Goal: Task Accomplishment & Management: Manage account settings

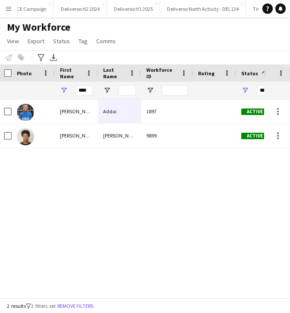
scroll to position [0, 1]
click at [83, 86] on input "****" at bounding box center [84, 90] width 17 height 10
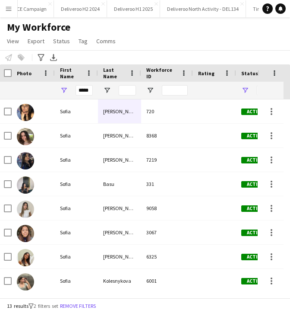
type input "*****"
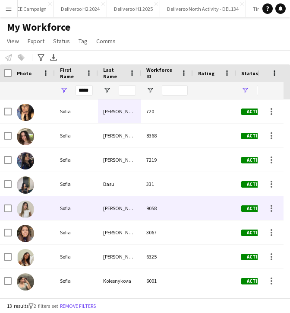
scroll to position [0, 0]
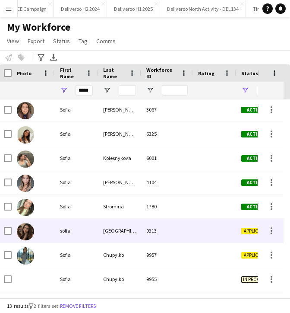
click at [102, 229] on div "borgonovo" at bounding box center [119, 231] width 43 height 24
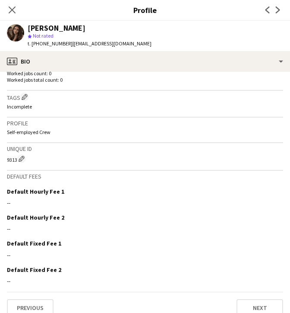
scroll to position [254, 0]
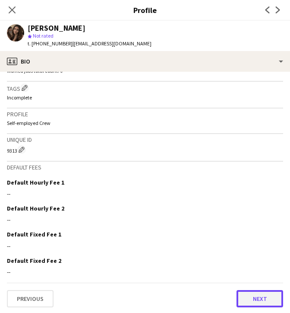
click at [242, 295] on button "Next" at bounding box center [260, 298] width 47 height 17
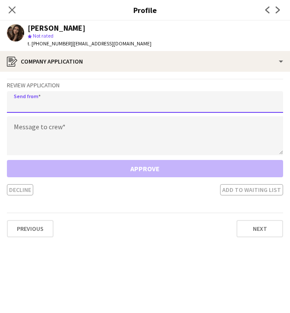
click at [158, 101] on input "email" at bounding box center [145, 102] width 276 height 22
type input "**********"
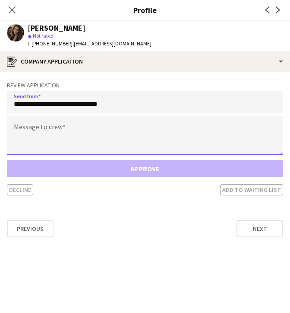
click at [133, 125] on textarea at bounding box center [145, 135] width 276 height 39
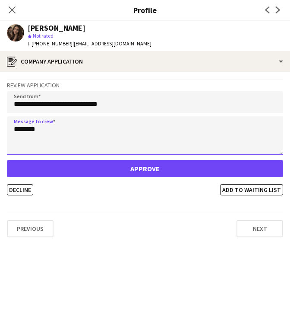
type textarea "********"
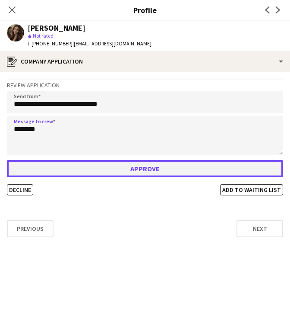
click at [139, 175] on button "Approve" at bounding box center [145, 168] width 276 height 17
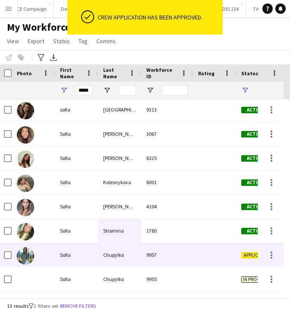
click at [163, 257] on div "9957" at bounding box center [167, 255] width 52 height 24
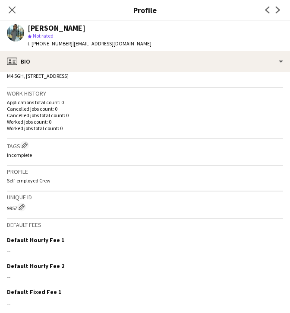
scroll to position [199, 0]
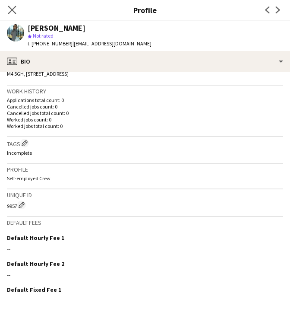
click at [15, 5] on app-icon "Close pop-in" at bounding box center [12, 10] width 13 height 13
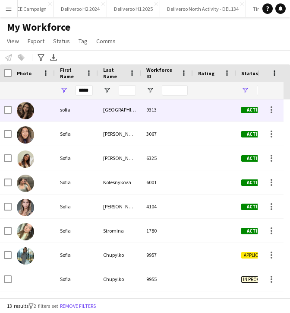
click at [67, 114] on div "sofia" at bounding box center [76, 110] width 43 height 24
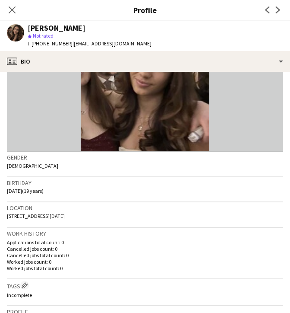
scroll to position [0, 0]
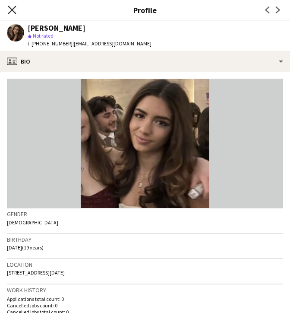
click at [15, 12] on icon "Close pop-in" at bounding box center [12, 10] width 8 height 8
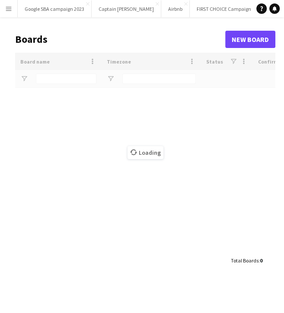
type input "***"
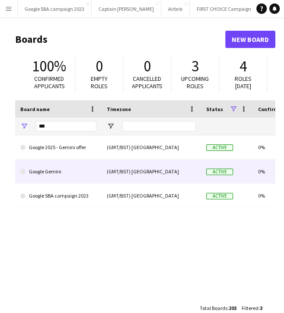
click at [51, 178] on link "Google Gemini" at bounding box center [58, 171] width 76 height 24
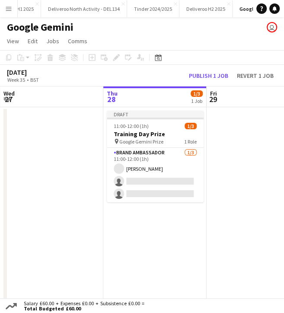
scroll to position [0, 325]
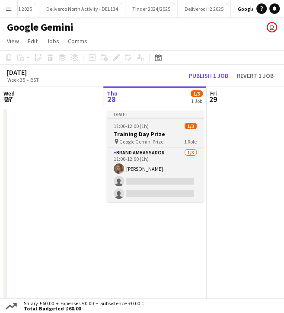
click at [173, 120] on app-job-card "Draft 11:00-12:00 (1h) 1/3 Training Day Prize pin Google Gemini Prize 1 Role Br…" at bounding box center [155, 157] width 97 height 92
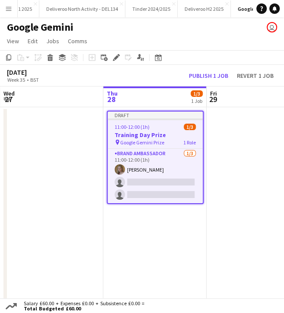
click at [273, 28] on app-user-avatar "user" at bounding box center [272, 27] width 10 height 10
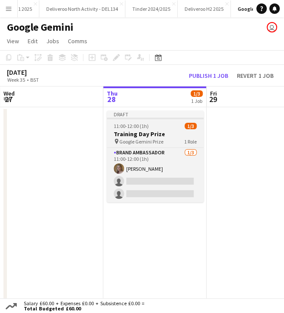
click at [178, 118] on div at bounding box center [155, 118] width 97 height 2
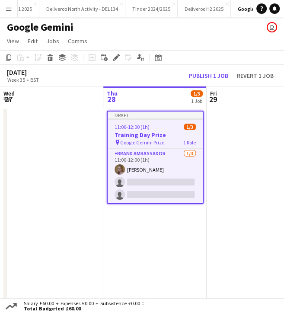
click at [129, 98] on app-board-header-date "Thu 28 1/3 1 Job" at bounding box center [154, 96] width 103 height 21
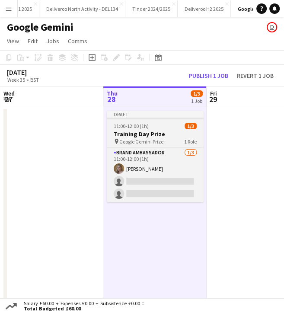
click at [149, 127] on div "11:00-12:00 (1h) 1/3" at bounding box center [155, 126] width 97 height 6
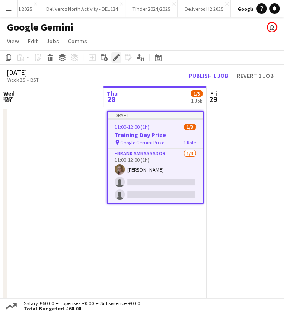
click at [114, 57] on icon "Edit" at bounding box center [116, 57] width 7 height 7
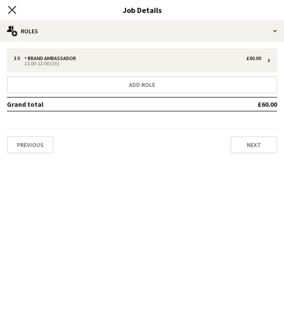
click at [10, 6] on icon "Close pop-in" at bounding box center [12, 10] width 8 height 8
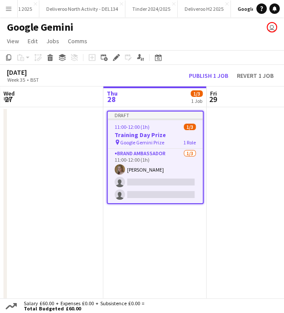
click at [83, 138] on app-date-cell at bounding box center [51, 207] width 103 height 200
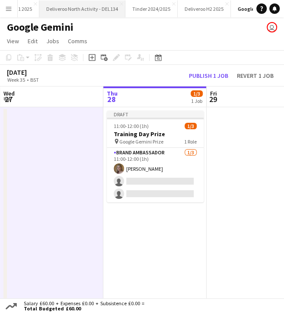
click at [17, 10] on div "Google SBA campaign 2023 Close Captain [PERSON_NAME] Close Airbnb Close FIRST C…" at bounding box center [134, 8] width 235 height 17
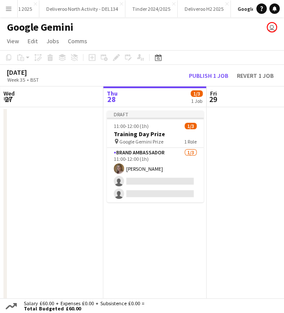
click at [13, 11] on button "Menu" at bounding box center [8, 8] width 17 height 17
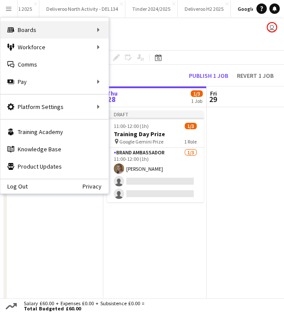
click at [75, 29] on div "Boards Boards" at bounding box center [54, 29] width 108 height 17
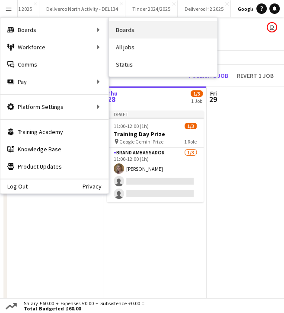
click at [125, 37] on link "Boards" at bounding box center [163, 29] width 108 height 17
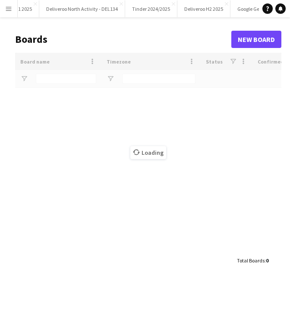
type input "***"
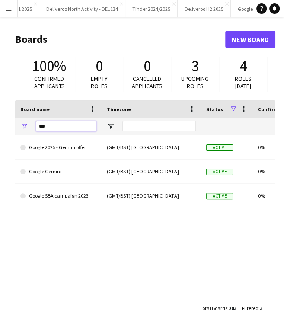
click at [57, 124] on input "***" at bounding box center [66, 126] width 60 height 10
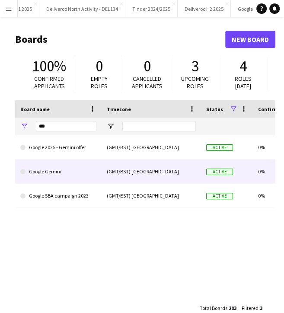
click at [64, 166] on link "Google Gemini" at bounding box center [58, 171] width 76 height 24
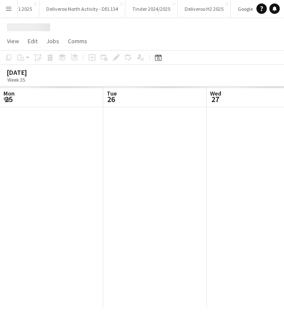
scroll to position [0, 206]
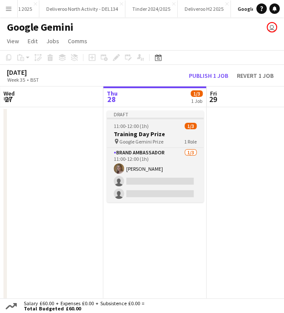
click at [136, 111] on div "Draft" at bounding box center [155, 114] width 97 height 7
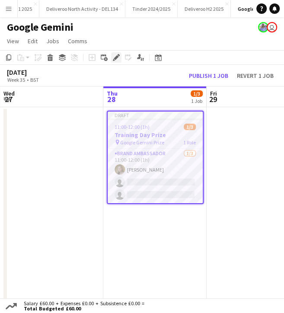
click at [116, 54] on icon "Edit" at bounding box center [116, 57] width 7 height 7
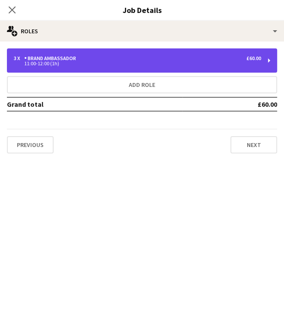
click at [117, 67] on div "3 x Brand Ambassador £60.00 11:00-12:00 (1h)" at bounding box center [142, 60] width 270 height 24
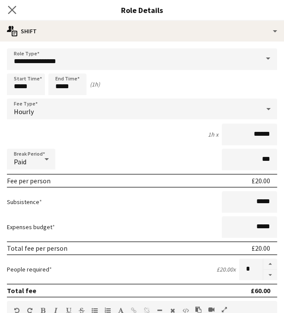
click at [8, 6] on app-icon "Close pop-in" at bounding box center [12, 10] width 13 height 13
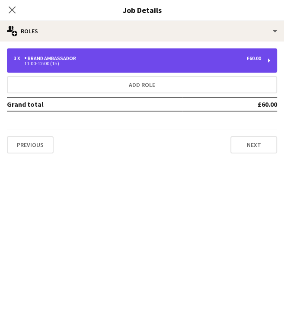
click at [227, 60] on div "3 x Brand Ambassador £60.00" at bounding box center [137, 58] width 247 height 6
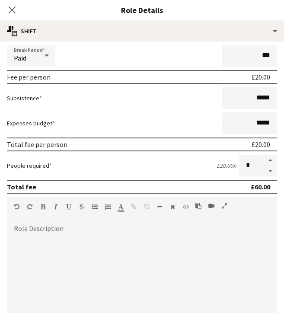
scroll to position [105, 0]
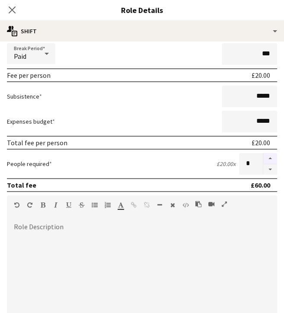
click at [263, 157] on button "button" at bounding box center [270, 158] width 14 height 11
click at [263, 169] on button "button" at bounding box center [270, 169] width 14 height 11
type input "*"
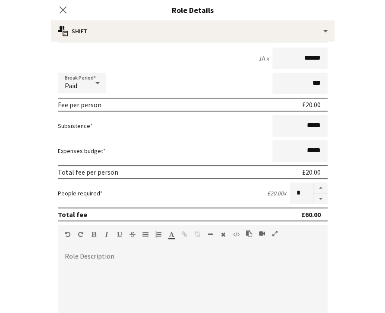
scroll to position [76, 0]
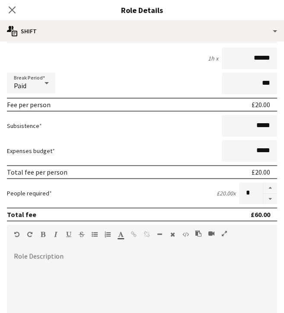
click at [88, 144] on div "Expenses budget *****" at bounding box center [142, 151] width 270 height 22
click at [236, 270] on div at bounding box center [142, 305] width 270 height 104
click at [14, 13] on icon "Close pop-in" at bounding box center [12, 10] width 8 height 8
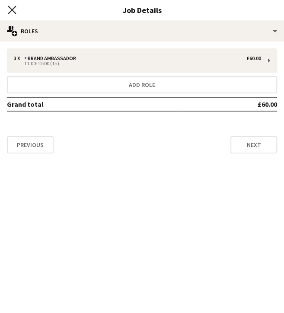
click at [13, 10] on icon "Close pop-in" at bounding box center [12, 10] width 8 height 8
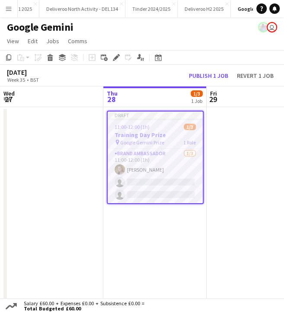
click at [249, 170] on app-date-cell at bounding box center [257, 207] width 103 height 200
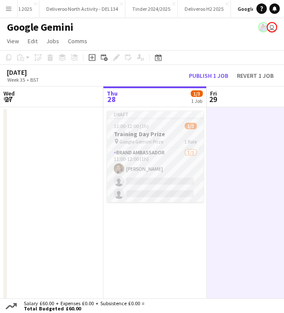
click at [155, 128] on div "11:00-12:00 (1h) 1/3" at bounding box center [155, 126] width 97 height 6
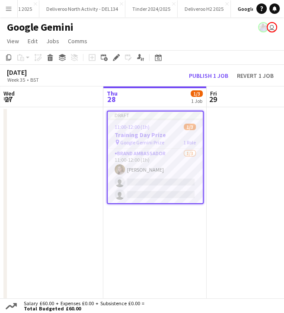
click at [153, 234] on app-date-cell "Draft 11:00-12:00 (1h) 1/3 Training Day Prize pin Google Gemini Prize 1 Role Br…" at bounding box center [154, 207] width 103 height 200
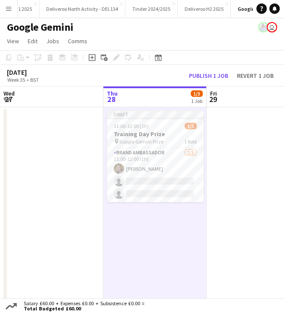
drag, startPoint x: 0, startPoint y: 18, endPoint x: -55, endPoint y: 17, distance: 55.7
click at [0, 17] on html "Menu Boards Boards Boards All jobs Status Workforce Workforce My Workforce Recr…" at bounding box center [142, 161] width 284 height 322
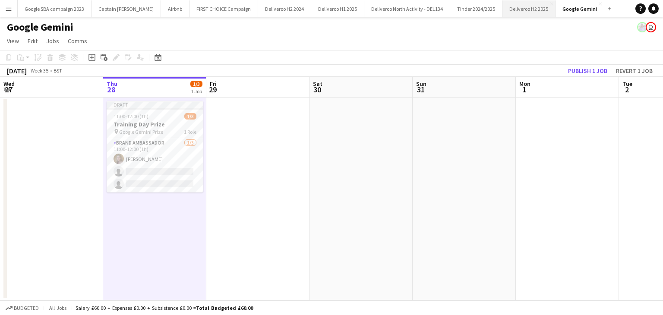
scroll to position [0, 0]
click at [138, 105] on div "Draft" at bounding box center [155, 104] width 97 height 7
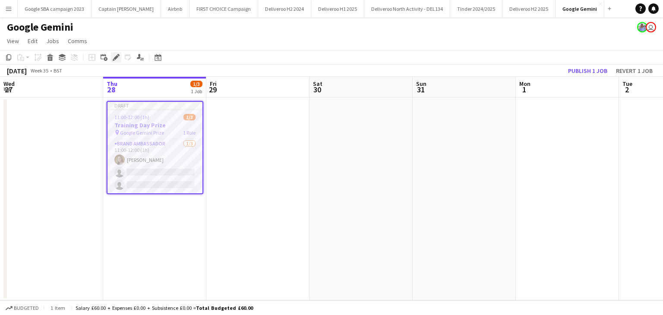
click at [114, 58] on icon at bounding box center [116, 57] width 5 height 5
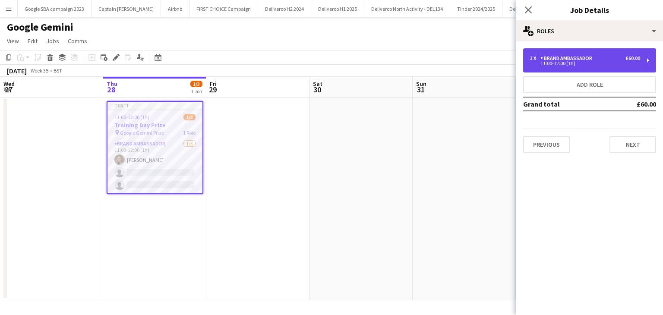
click at [290, 56] on div "£60.00" at bounding box center [633, 58] width 15 height 6
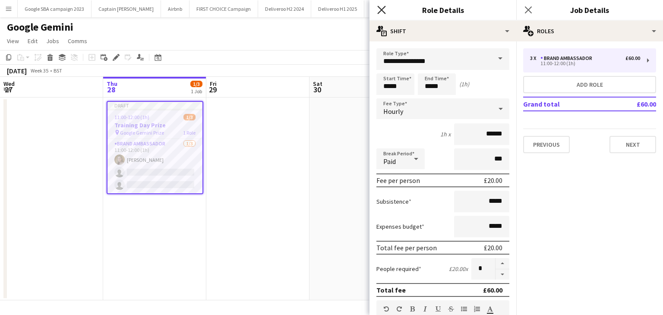
click at [290, 12] on icon "Close pop-in" at bounding box center [382, 10] width 8 height 8
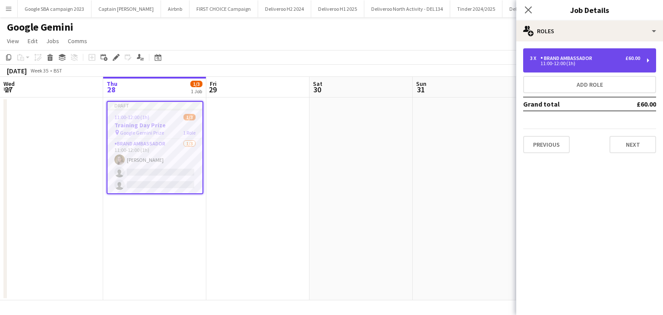
click at [290, 65] on div "3 x Brand Ambassador £60.00 11:00-12:00 (1h)" at bounding box center [590, 60] width 133 height 24
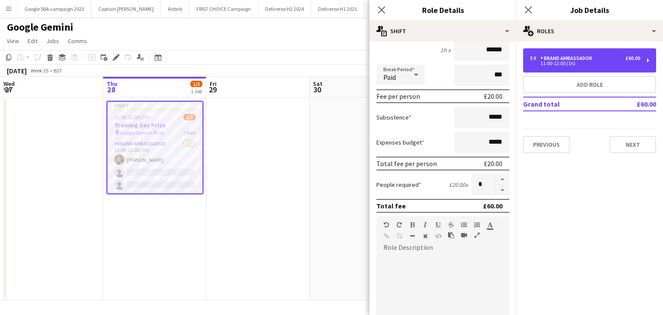
scroll to position [86, 0]
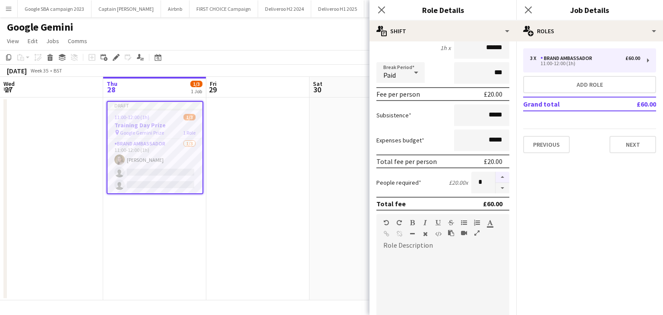
click at [290, 176] on button "button" at bounding box center [503, 177] width 14 height 11
click at [290, 189] on button "button" at bounding box center [503, 188] width 14 height 11
type input "*"
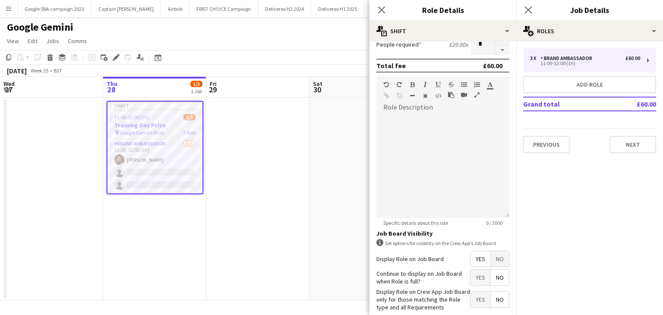
scroll to position [268, 0]
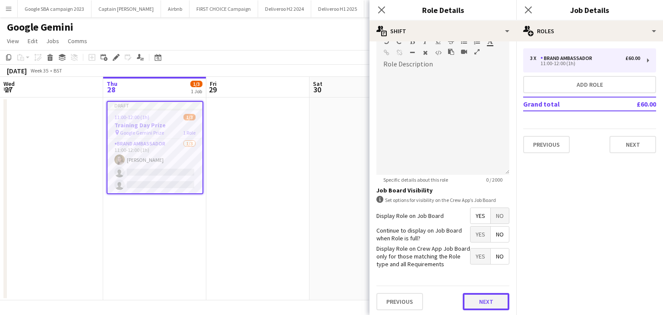
click at [290, 294] on button "Next" at bounding box center [486, 301] width 47 height 17
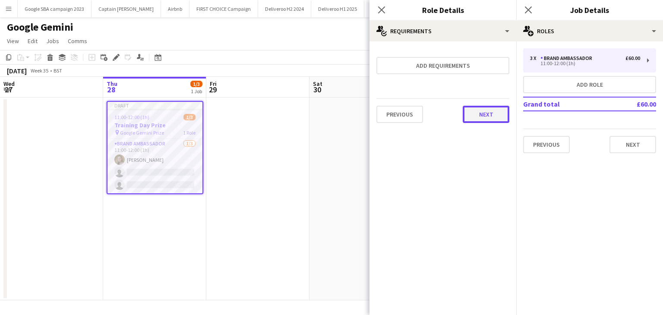
click at [290, 108] on button "Next" at bounding box center [486, 114] width 47 height 17
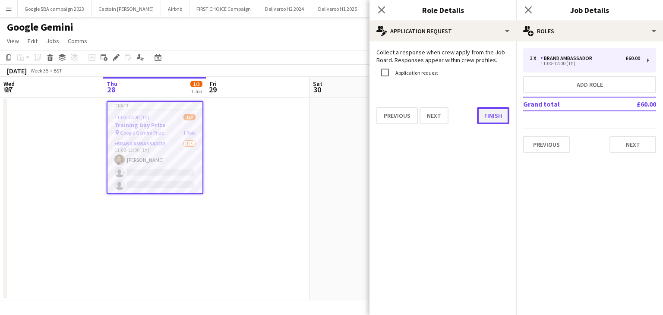
click at [290, 114] on button "Finish" at bounding box center [493, 115] width 32 height 17
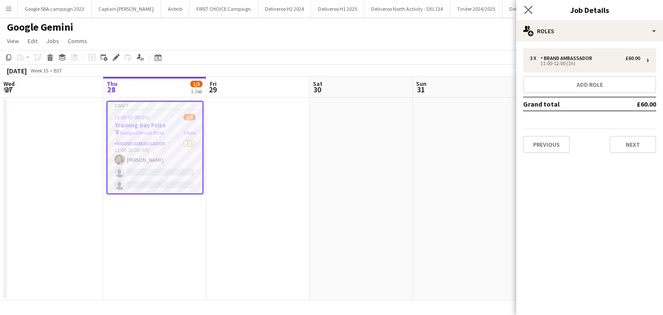
click at [290, 10] on app-icon "Close pop-in" at bounding box center [529, 10] width 13 height 13
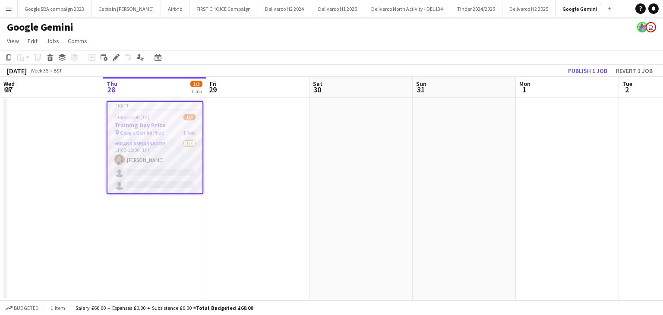
click at [149, 173] on app-card-role "Brand Ambassador [DATE] 11:00-12:00 (1h) [PERSON_NAME] single-neutral-actions s…" at bounding box center [155, 166] width 95 height 54
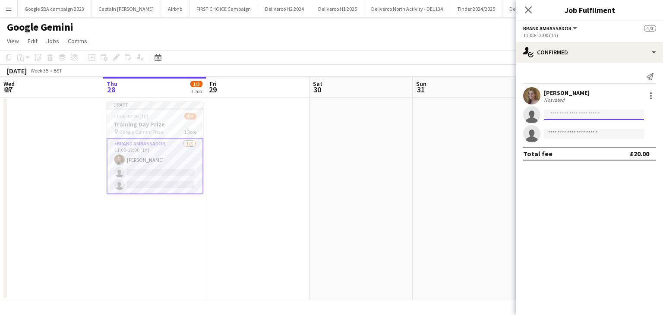
click at [290, 119] on input at bounding box center [594, 115] width 100 height 10
click at [290, 3] on div "Close pop-in" at bounding box center [529, 10] width 24 height 20
click at [290, 7] on icon "Close pop-in" at bounding box center [528, 10] width 8 height 8
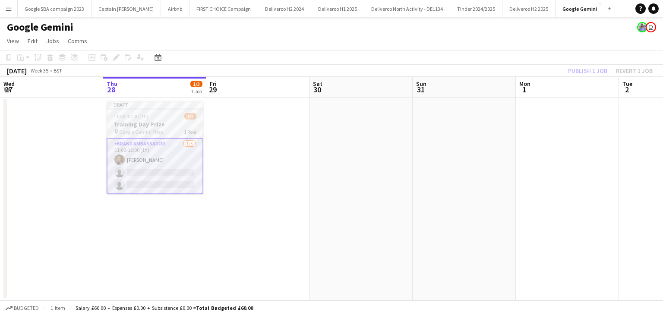
click at [177, 118] on div "11:00-12:00 (1h) 1/3" at bounding box center [155, 116] width 97 height 6
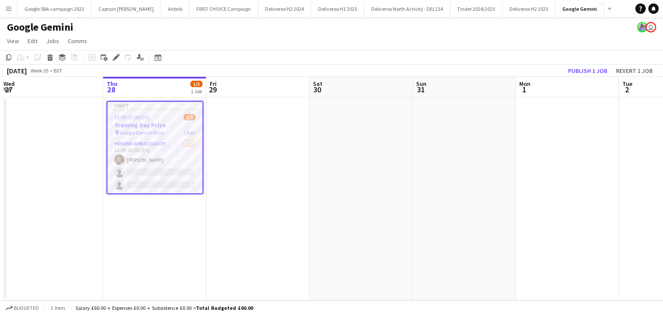
click at [226, 133] on app-date-cell at bounding box center [257, 199] width 103 height 203
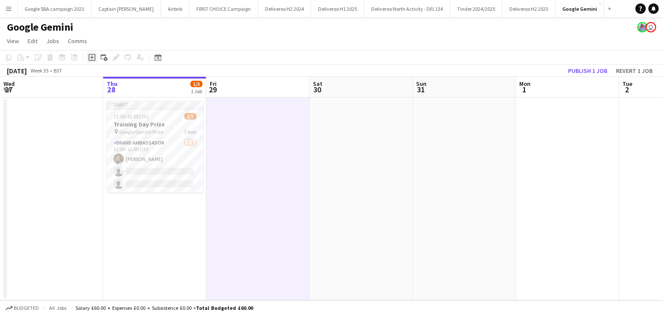
click at [90, 58] on icon "Add job" at bounding box center [92, 57] width 7 height 7
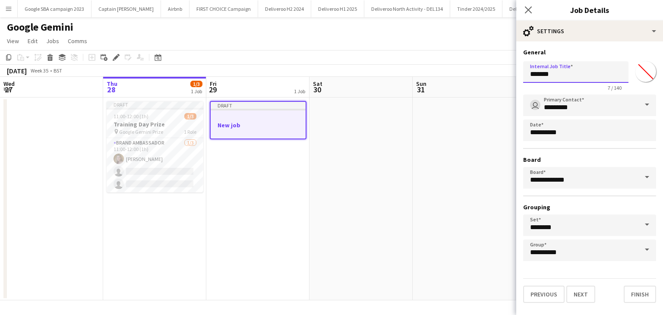
drag, startPoint x: 576, startPoint y: 79, endPoint x: 476, endPoint y: 90, distance: 100.9
click at [290, 90] on body "Menu Boards Boards Boards All jobs Status Workforce Workforce My Workforce Recr…" at bounding box center [331, 157] width 663 height 315
type input "**********"
click at [290, 287] on button "Next" at bounding box center [581, 294] width 29 height 17
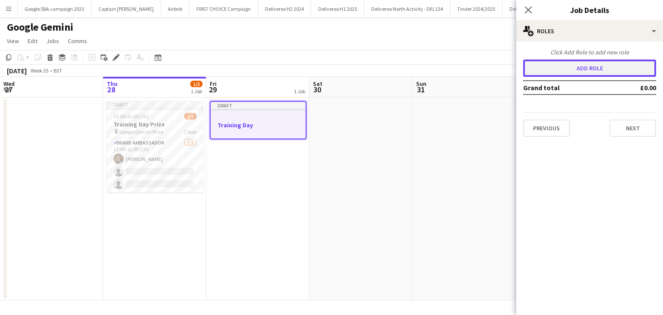
click at [290, 63] on button "Add role" at bounding box center [590, 68] width 133 height 17
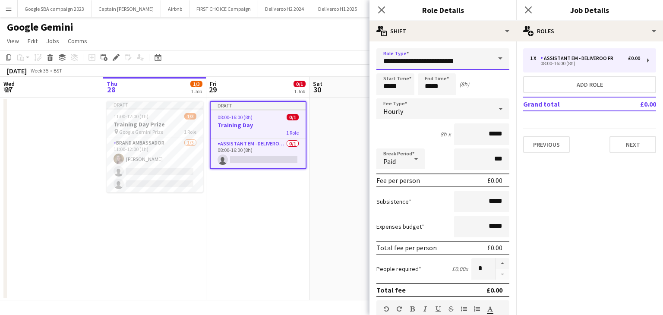
click at [290, 59] on input "**********" at bounding box center [443, 59] width 133 height 22
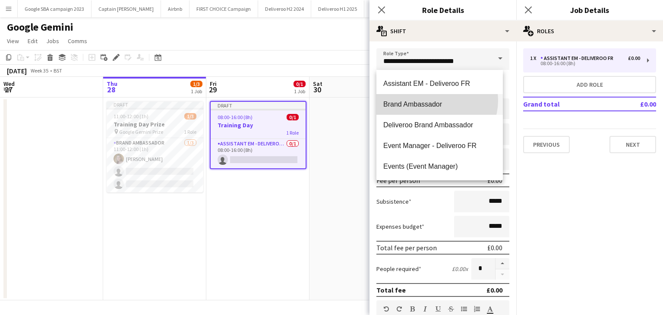
click at [290, 100] on span "Brand Ambassador" at bounding box center [440, 104] width 113 height 8
type input "**********"
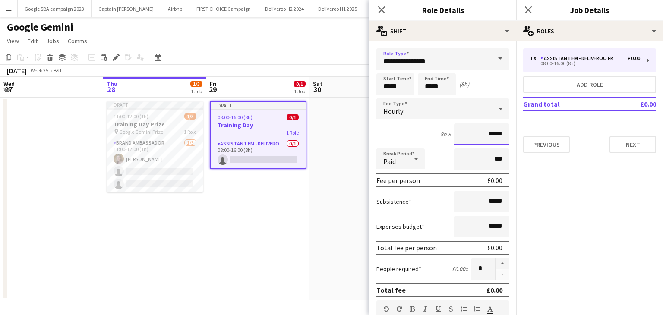
click at [290, 135] on input "*****" at bounding box center [481, 135] width 55 height 22
click at [290, 136] on input "*****" at bounding box center [481, 135] width 55 height 22
type input "**"
type input "******"
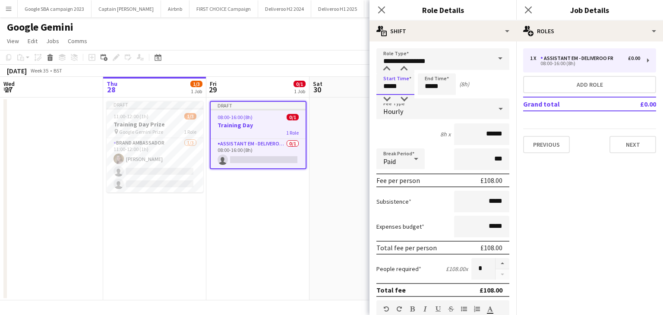
click at [290, 87] on input "*****" at bounding box center [396, 84] width 38 height 22
type input "*****"
click at [290, 85] on input "*****" at bounding box center [437, 84] width 38 height 22
click at [290, 87] on input "*****" at bounding box center [437, 84] width 38 height 22
click at [290, 86] on input "*****" at bounding box center [437, 84] width 38 height 22
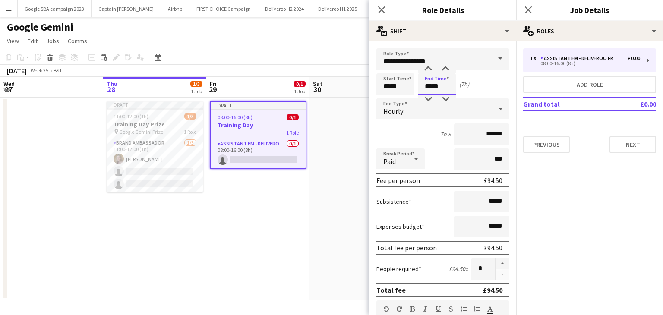
type input "*****"
click at [290, 182] on div "Fee per person £94.50" at bounding box center [443, 181] width 133 height 14
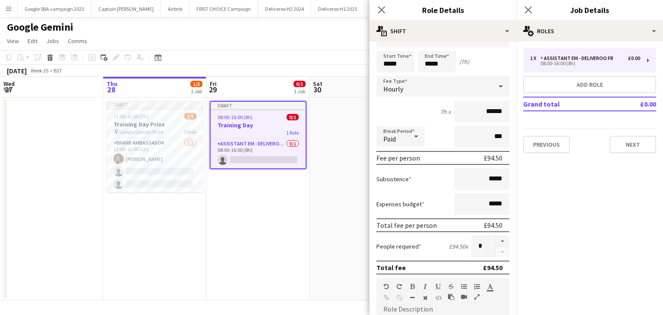
scroll to position [22, 0]
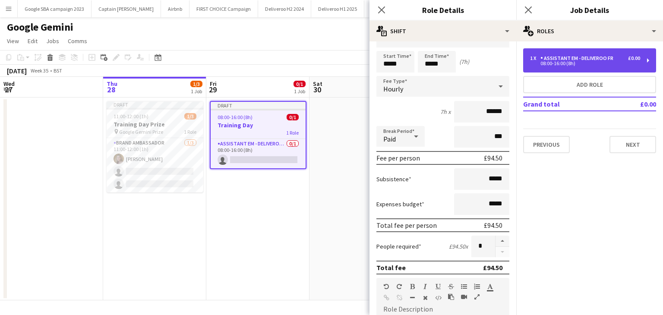
click at [290, 61] on div "08:00-16:00 (8h)" at bounding box center [585, 63] width 110 height 4
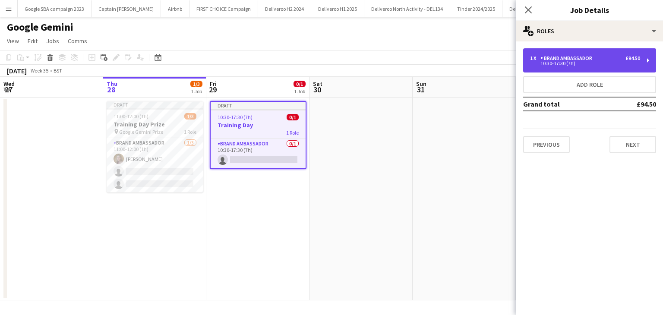
click at [290, 61] on div "10:30-17:30 (7h)" at bounding box center [585, 63] width 110 height 4
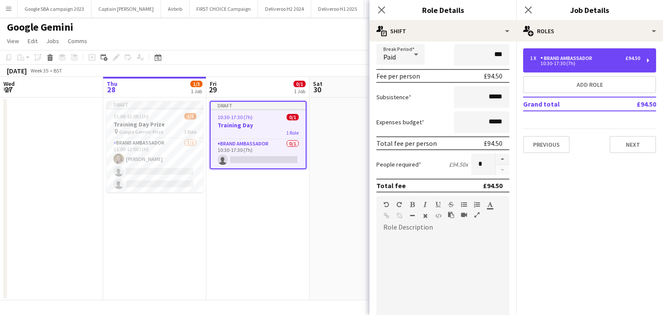
scroll to position [107, 0]
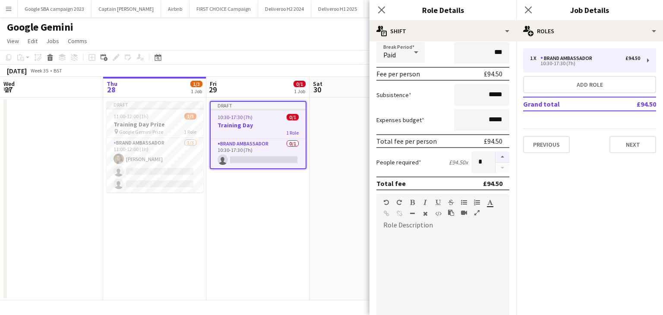
click at [290, 157] on button "button" at bounding box center [503, 157] width 14 height 11
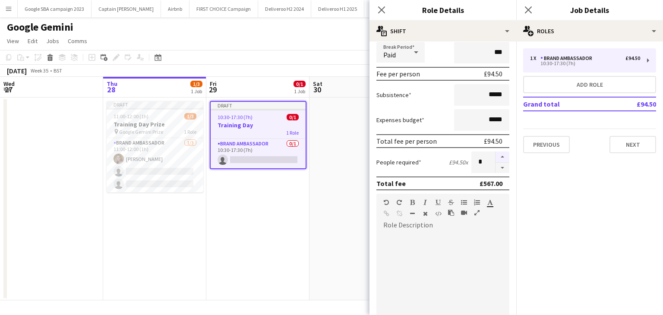
click at [290, 157] on button "button" at bounding box center [503, 157] width 14 height 11
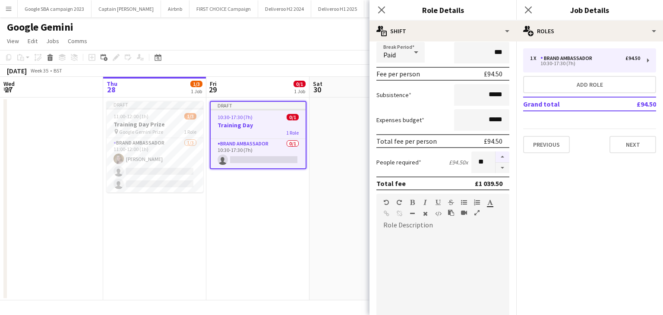
click at [290, 157] on button "button" at bounding box center [503, 157] width 14 height 11
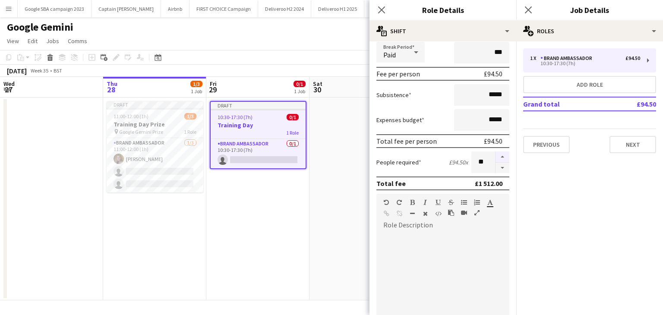
click at [290, 157] on button "button" at bounding box center [503, 157] width 14 height 11
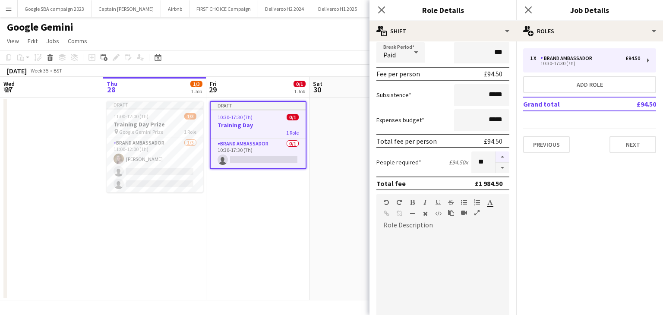
click at [290, 157] on button "button" at bounding box center [503, 157] width 14 height 11
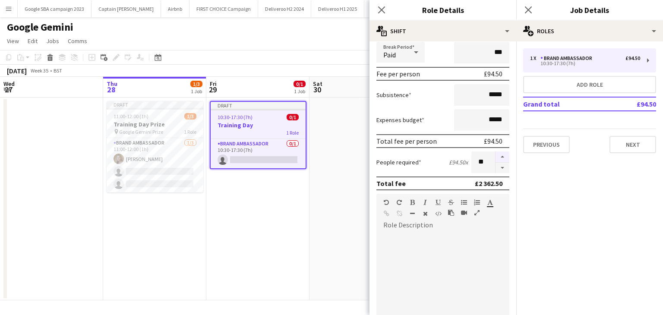
click at [290, 157] on button "button" at bounding box center [503, 157] width 14 height 11
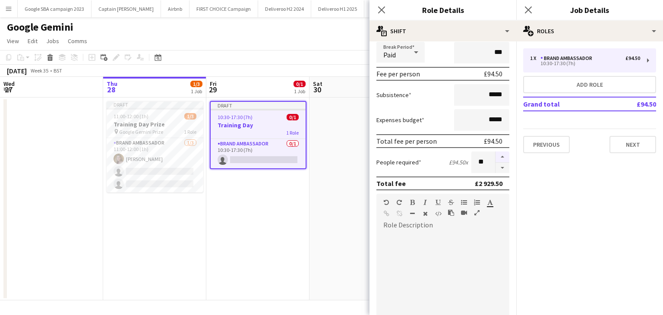
click at [290, 157] on button "button" at bounding box center [503, 157] width 14 height 11
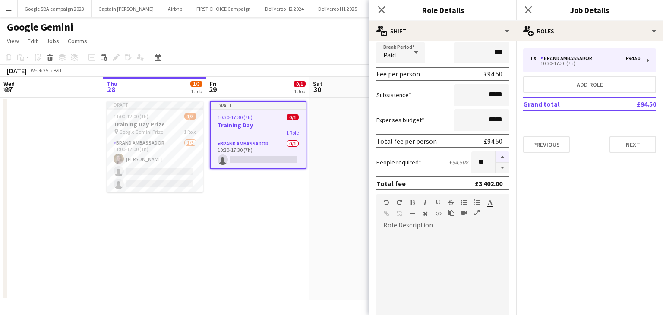
click at [290, 157] on button "button" at bounding box center [503, 157] width 14 height 11
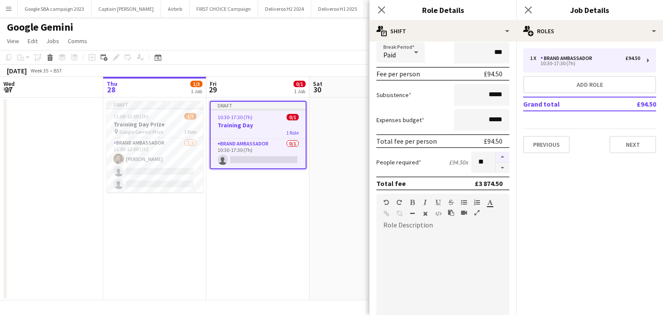
click at [290, 157] on button "button" at bounding box center [503, 157] width 14 height 11
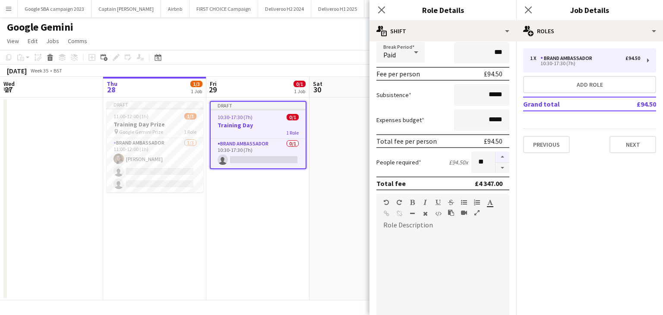
click at [290, 157] on button "button" at bounding box center [503, 157] width 14 height 11
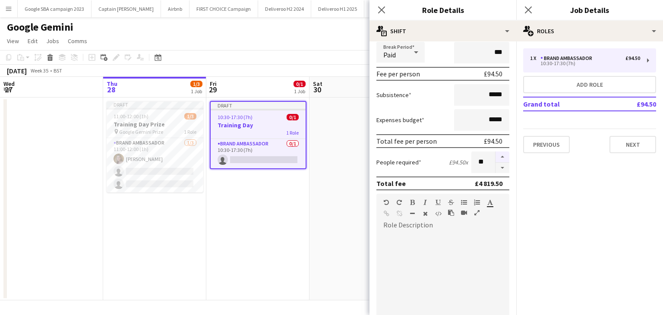
click at [290, 157] on button "button" at bounding box center [503, 157] width 14 height 11
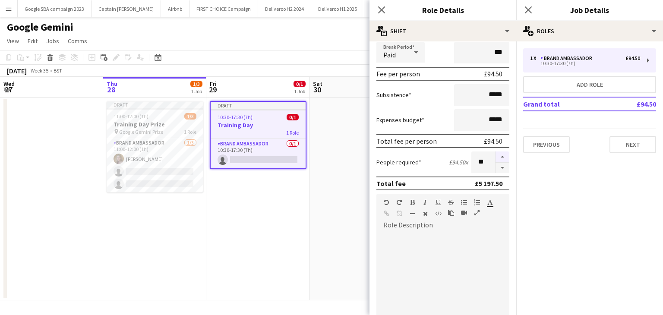
click at [290, 157] on button "button" at bounding box center [503, 157] width 14 height 11
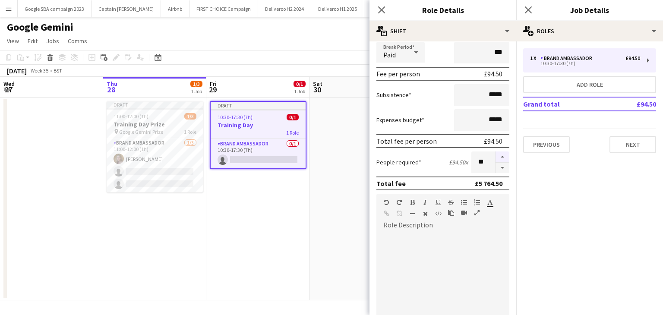
click at [290, 157] on button "button" at bounding box center [503, 157] width 14 height 11
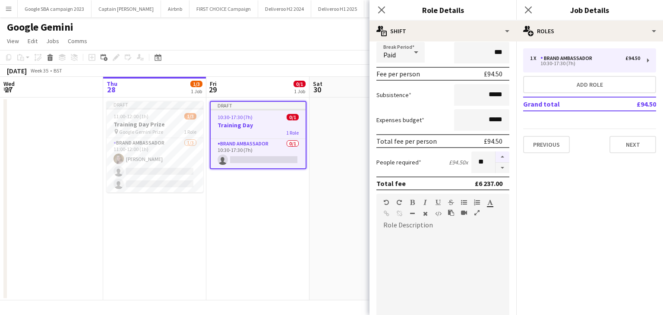
click at [290, 157] on button "button" at bounding box center [503, 157] width 14 height 11
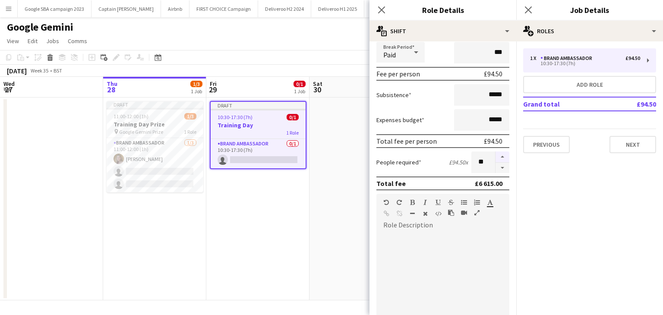
click at [290, 157] on button "button" at bounding box center [503, 157] width 14 height 11
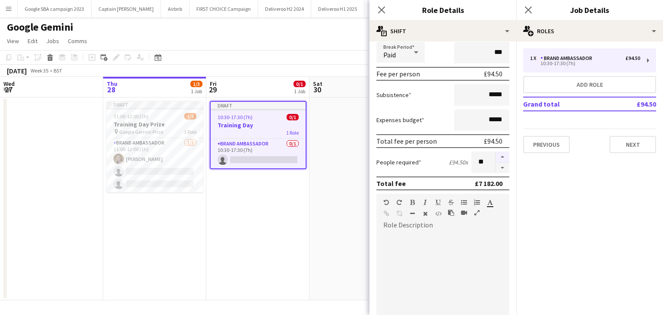
click at [290, 157] on button "button" at bounding box center [503, 157] width 14 height 11
type input "**"
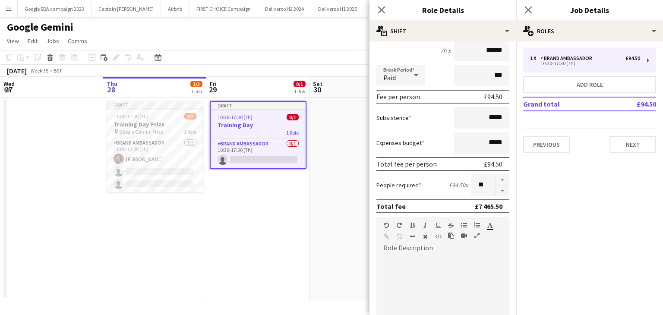
scroll to position [268, 0]
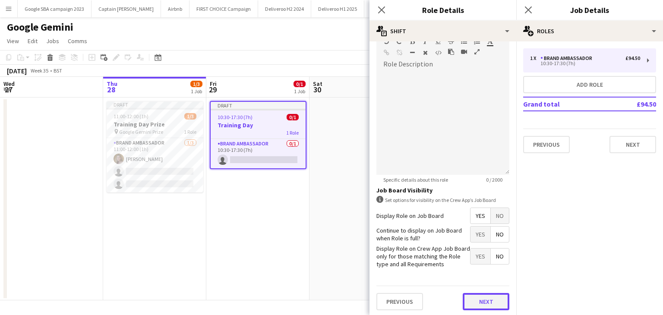
click at [290, 301] on button "Next" at bounding box center [486, 301] width 47 height 17
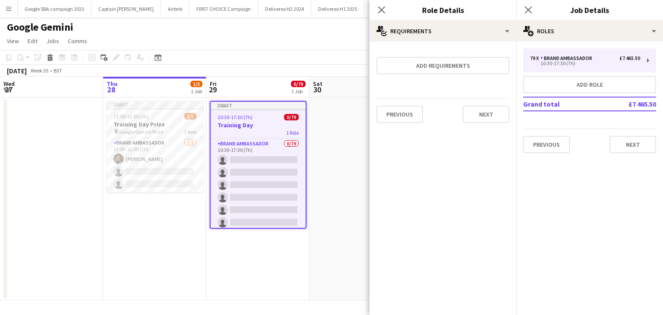
scroll to position [0, 0]
click at [290, 106] on button "Next" at bounding box center [486, 114] width 47 height 17
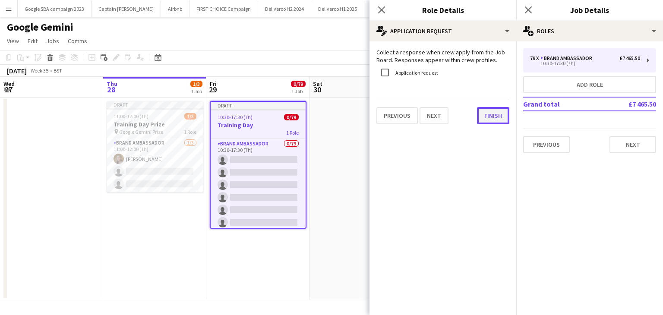
click at [290, 115] on button "Finish" at bounding box center [493, 115] width 32 height 17
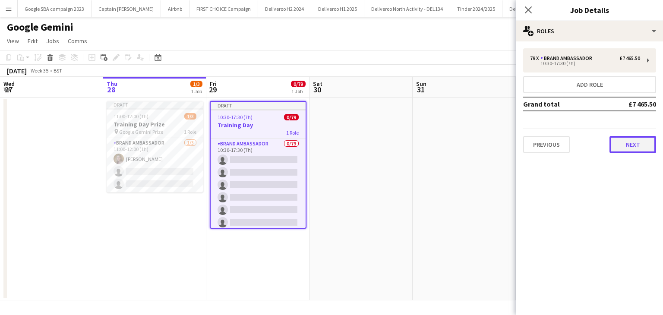
click at [290, 141] on button "Next" at bounding box center [633, 144] width 47 height 17
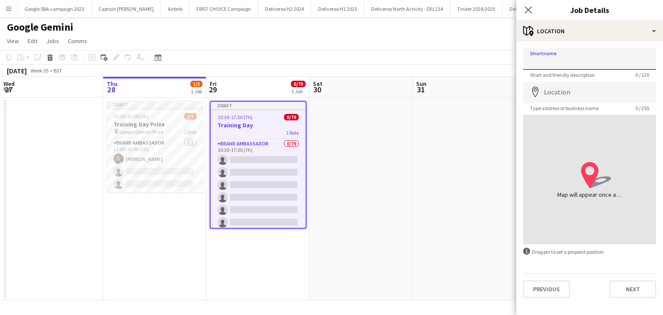
click at [290, 52] on input "Shortname" at bounding box center [590, 59] width 133 height 22
click at [290, 56] on input "**********" at bounding box center [590, 59] width 133 height 22
type input "**********"
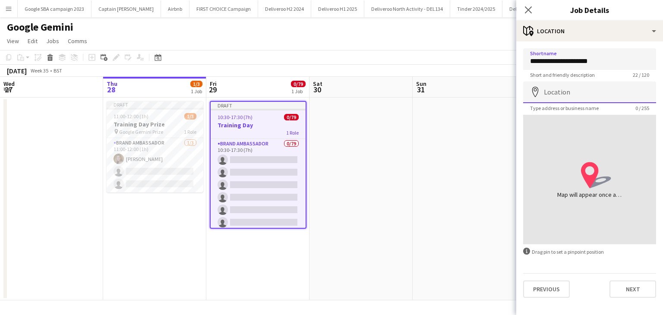
click at [290, 88] on input "Location" at bounding box center [590, 93] width 133 height 22
type input "*"
click at [290, 95] on input "**********" at bounding box center [590, 93] width 133 height 22
type input "**********"
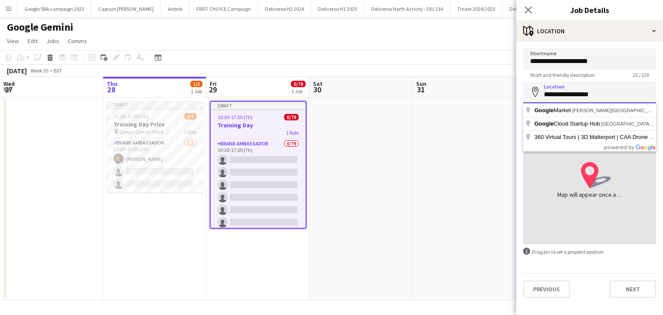
drag, startPoint x: 606, startPoint y: 95, endPoint x: 537, endPoint y: 97, distance: 69.1
click at [290, 97] on input "**********" at bounding box center [590, 93] width 133 height 22
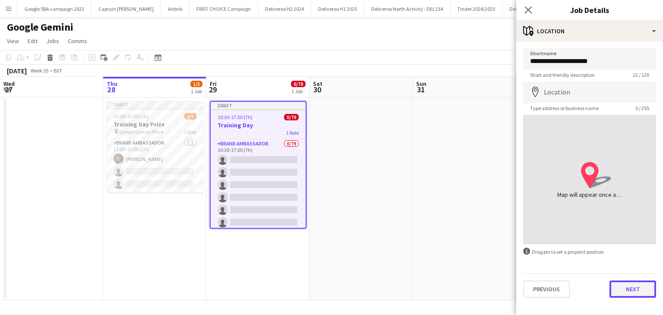
click at [290, 284] on button "Next" at bounding box center [633, 289] width 47 height 17
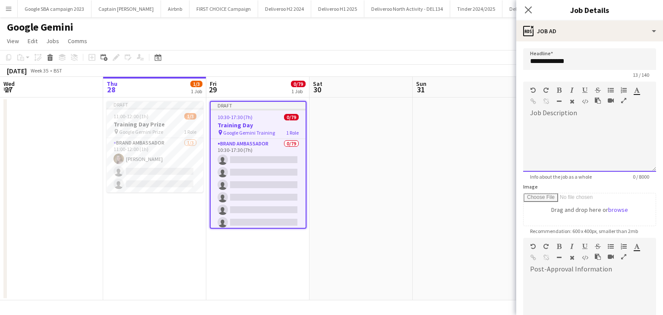
click at [290, 129] on div at bounding box center [590, 146] width 133 height 52
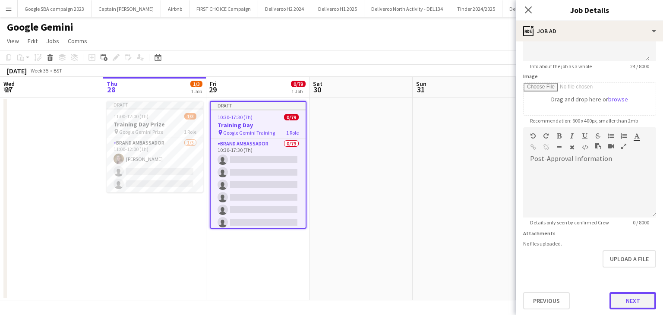
click at [290, 295] on button "Next" at bounding box center [633, 300] width 47 height 17
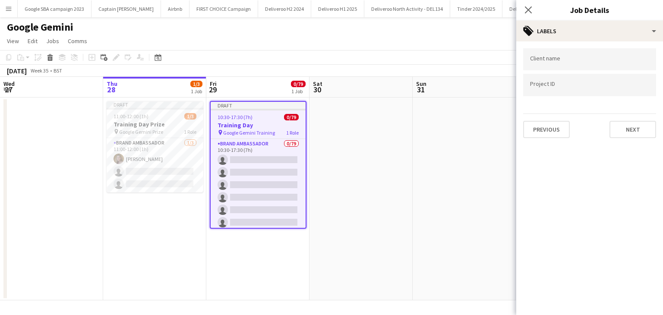
scroll to position [0, 0]
click at [290, 60] on input "Type to search client labels..." at bounding box center [589, 62] width 119 height 8
type input "****"
click at [290, 85] on div "GOOGLE" at bounding box center [590, 86] width 133 height 21
click at [290, 87] on input "Type to search project ID labels..." at bounding box center [589, 86] width 119 height 8
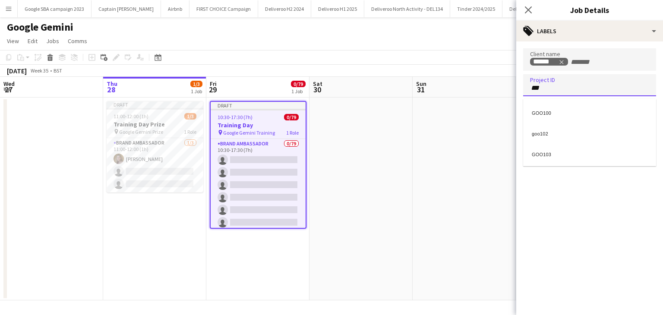
type input "***"
click at [290, 158] on div "GOO103" at bounding box center [590, 153] width 133 height 21
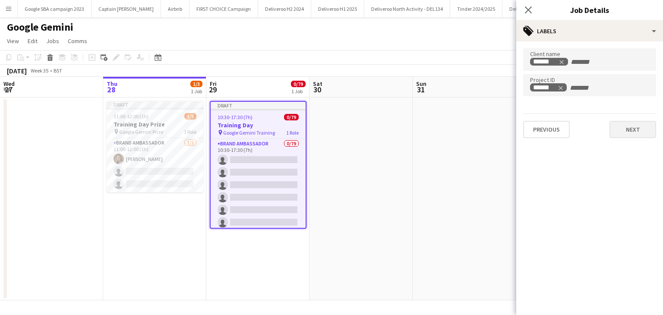
drag, startPoint x: 620, startPoint y: 139, endPoint x: 619, endPoint y: 132, distance: 7.1
click at [290, 132] on div "Client name ****** Project ID ****** Previous Next" at bounding box center [590, 93] width 147 height 104
click at [290, 132] on button "Next" at bounding box center [633, 129] width 47 height 17
type input "*******"
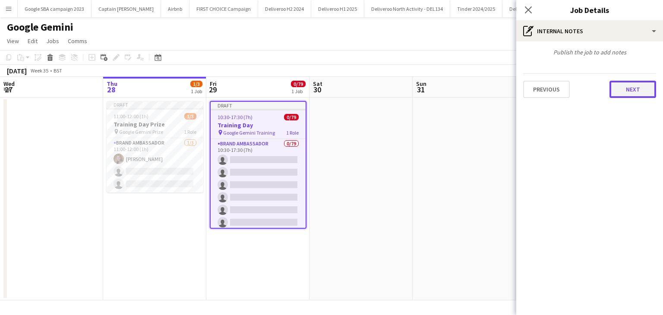
click at [290, 88] on button "Next" at bounding box center [633, 89] width 47 height 17
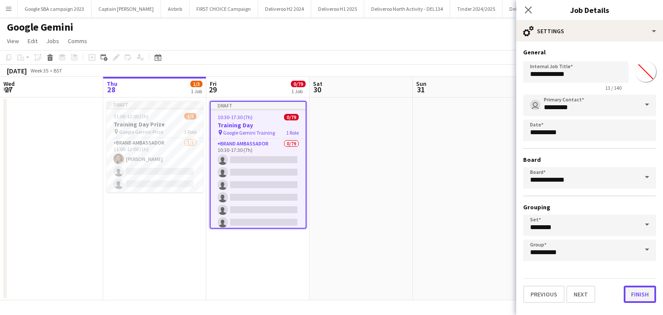
click at [290, 298] on button "Finish" at bounding box center [640, 294] width 32 height 17
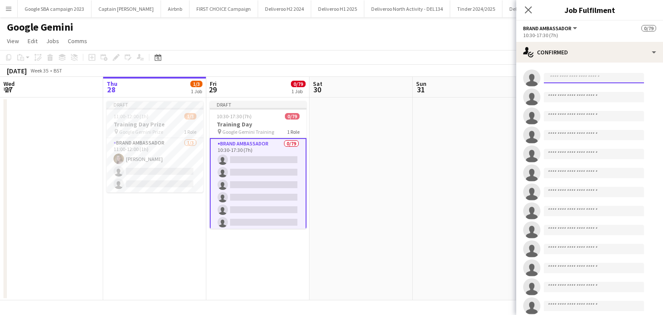
click at [290, 81] on input at bounding box center [594, 78] width 100 height 10
click at [259, 86] on app-board-header-date "Fri 29 0/79 1 Job" at bounding box center [257, 87] width 103 height 21
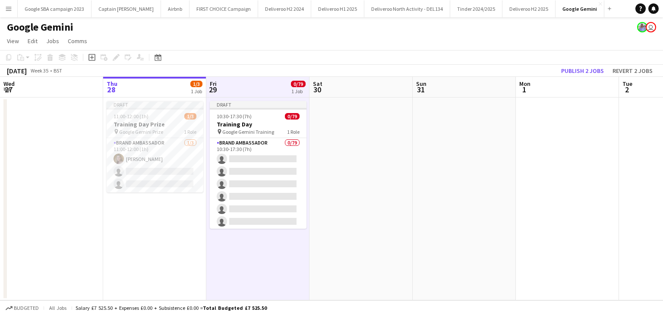
click at [247, 91] on app-board-header-date "Fri 29 0/79 1 Job" at bounding box center [257, 87] width 103 height 21
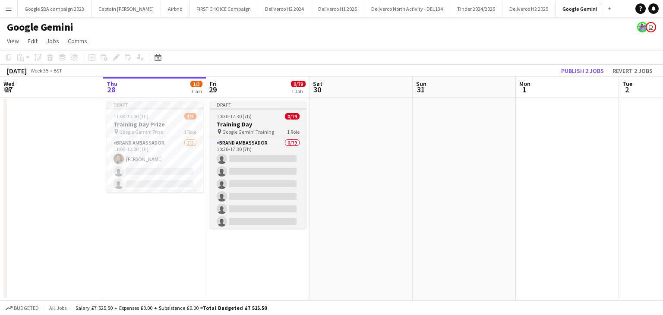
click at [242, 105] on div "Draft" at bounding box center [258, 104] width 97 height 7
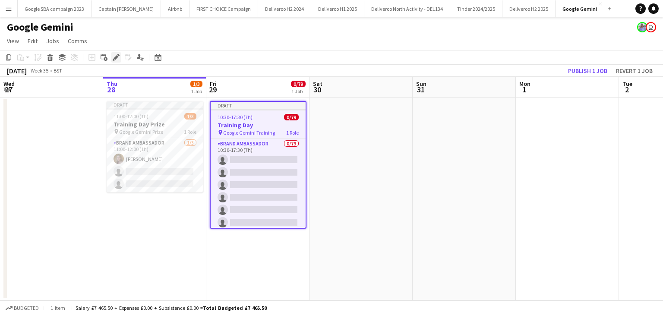
click at [117, 58] on icon at bounding box center [116, 57] width 5 height 5
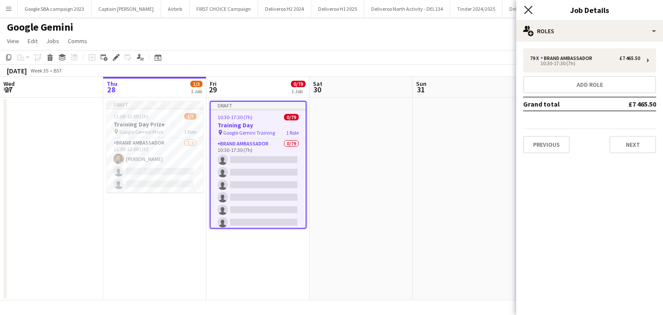
click at [290, 13] on icon "Close pop-in" at bounding box center [528, 10] width 8 height 8
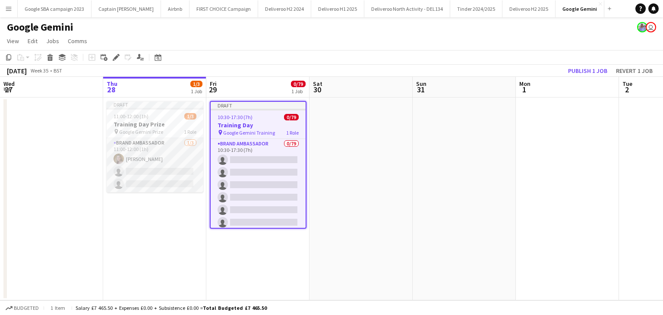
click at [152, 154] on app-card-role "Brand Ambassador [DATE] 11:00-12:00 (1h) [PERSON_NAME] single-neutral-actions s…" at bounding box center [155, 165] width 97 height 54
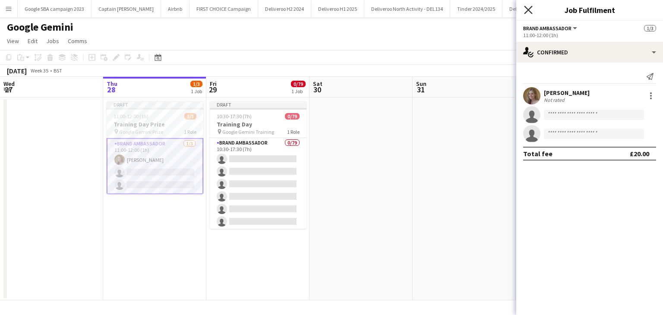
click at [290, 12] on icon at bounding box center [528, 10] width 8 height 8
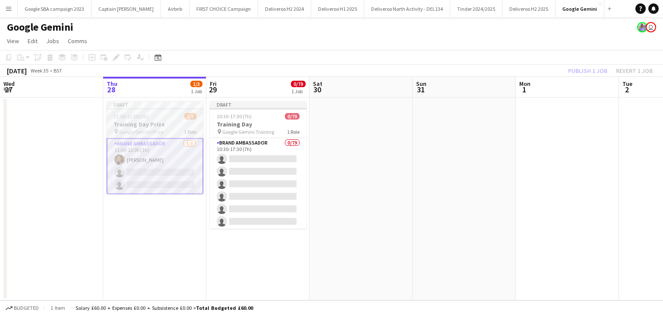
click at [154, 114] on div "11:00-12:00 (1h) 1/3" at bounding box center [155, 116] width 97 height 6
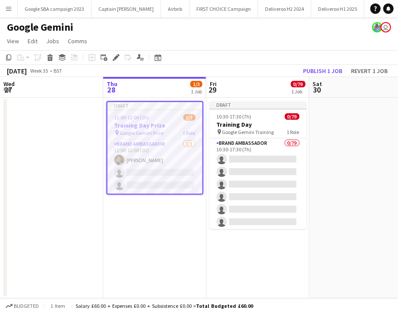
click at [290, 182] on app-date-cell at bounding box center [361, 198] width 103 height 200
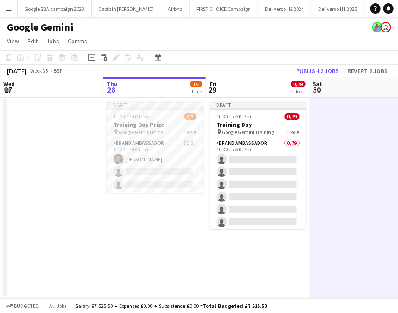
click at [159, 213] on app-date-cell "Draft 11:00-12:00 (1h) 1/3 Training Day Prize pin Google Gemini Prize 1 Role Br…" at bounding box center [154, 198] width 103 height 200
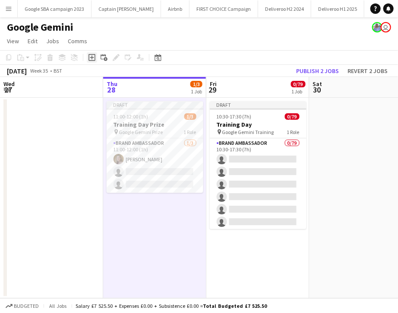
click at [88, 58] on div "Add job" at bounding box center [92, 57] width 10 height 10
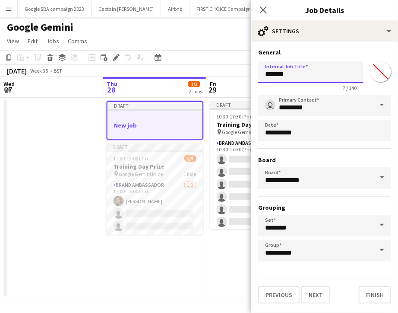
drag, startPoint x: 293, startPoint y: 71, endPoint x: 242, endPoint y: 72, distance: 51.0
click at [242, 72] on body "Menu Boards Boards Boards All jobs Status Workforce Workforce My Workforce Recr…" at bounding box center [199, 156] width 398 height 313
type input "*"
type input "**********"
click at [181, 112] on app-job-card "Draft New job" at bounding box center [155, 120] width 97 height 38
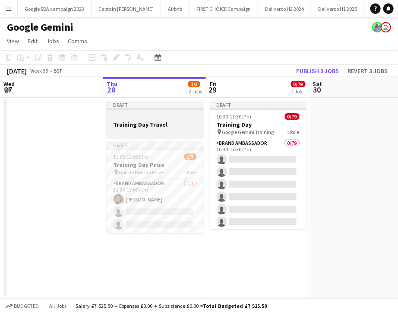
click at [168, 111] on app-job-card "Draft Training Day Travel" at bounding box center [155, 119] width 97 height 37
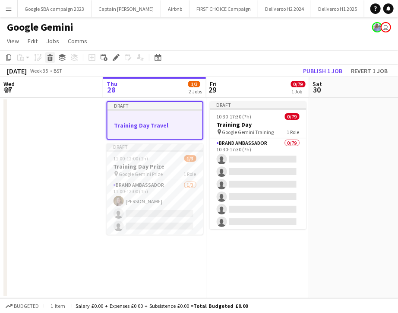
click at [51, 56] on icon "Delete" at bounding box center [50, 57] width 7 height 7
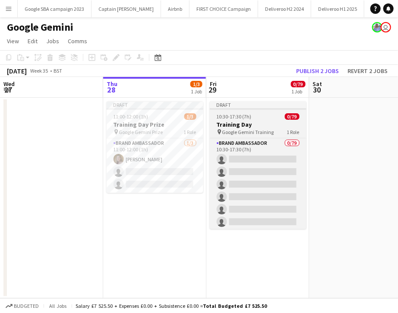
click at [232, 111] on app-job-card "Draft 10:30-17:30 (7h) 0/79 Training Day pin Google Gemini Training 1 Role Bran…" at bounding box center [258, 165] width 97 height 128
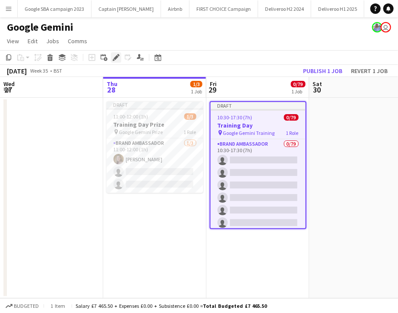
click at [116, 58] on icon at bounding box center [116, 57] width 5 height 5
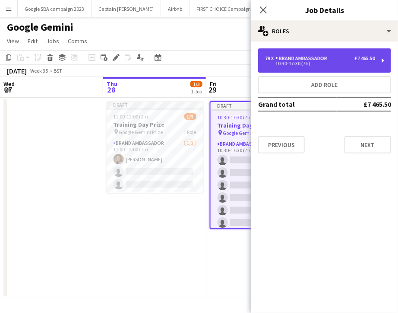
click at [290, 61] on div "10:30-17:30 (7h)" at bounding box center [320, 63] width 110 height 4
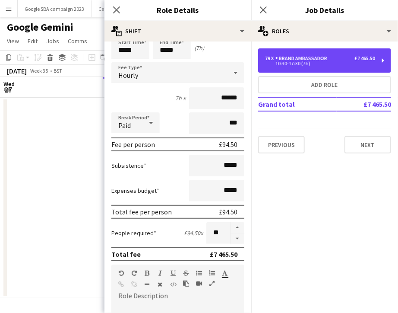
scroll to position [43, 0]
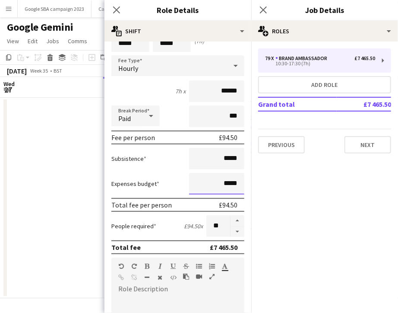
click at [226, 181] on input "*****" at bounding box center [216, 184] width 55 height 22
click at [219, 183] on input "*****" at bounding box center [216, 184] width 55 height 22
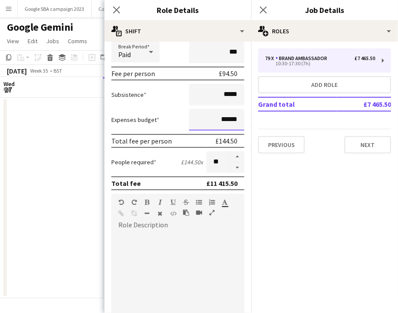
scroll to position [104, 0]
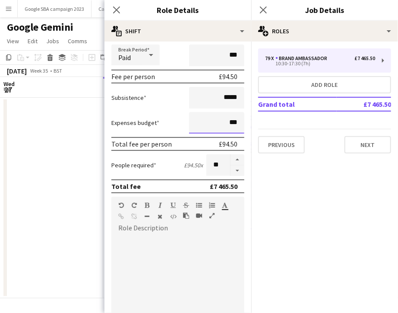
click at [226, 126] on input "***" at bounding box center [216, 123] width 55 height 22
click at [232, 125] on input "****" at bounding box center [216, 123] width 55 height 22
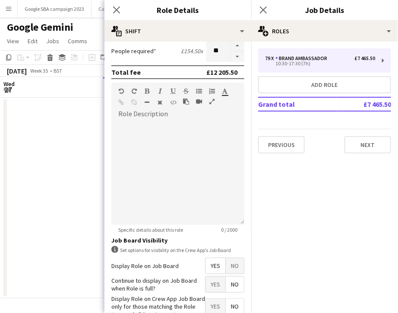
scroll to position [270, 0]
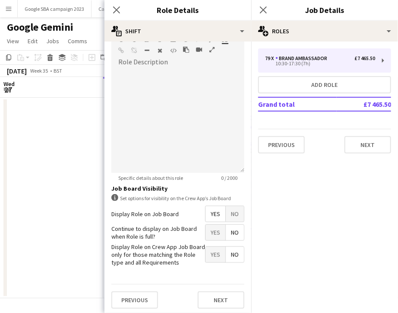
type input "******"
click at [218, 301] on button "Next" at bounding box center [221, 299] width 47 height 17
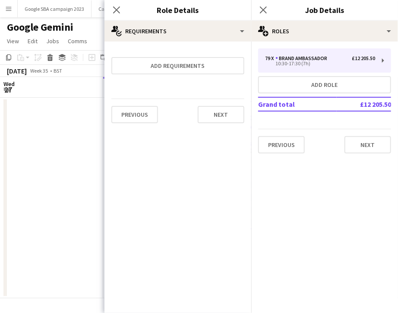
scroll to position [0, 0]
click at [216, 107] on button "Next" at bounding box center [221, 114] width 47 height 17
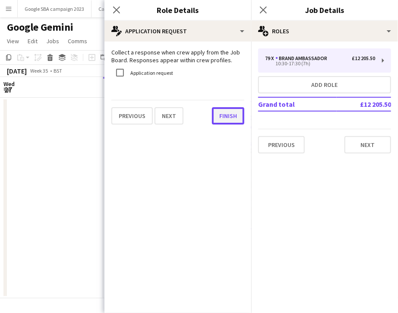
click at [234, 118] on button "Finish" at bounding box center [228, 115] width 32 height 17
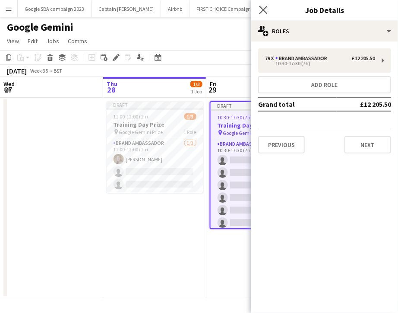
click at [261, 6] on icon "Close pop-in" at bounding box center [263, 10] width 8 height 8
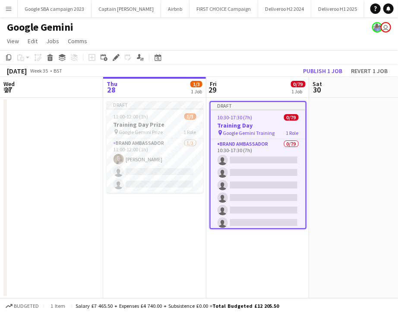
click at [100, 175] on app-date-cell at bounding box center [51, 198] width 103 height 200
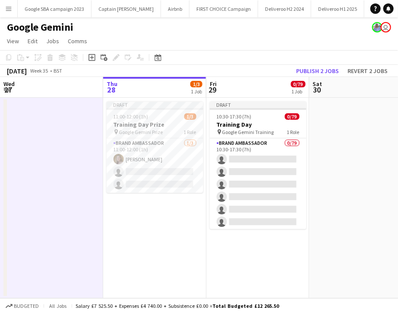
click at [266, 86] on app-board-header-date "Fri 29 0/79 1 Job" at bounding box center [257, 87] width 103 height 21
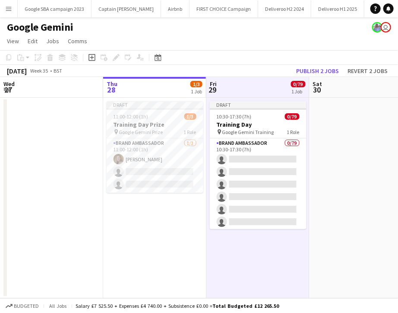
click at [6, 10] on app-icon "Menu" at bounding box center [8, 8] width 7 height 7
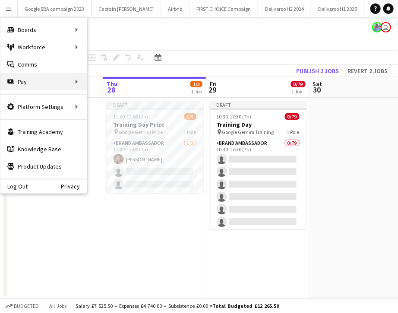
click at [35, 82] on div "Pay Pay" at bounding box center [43, 81] width 86 height 17
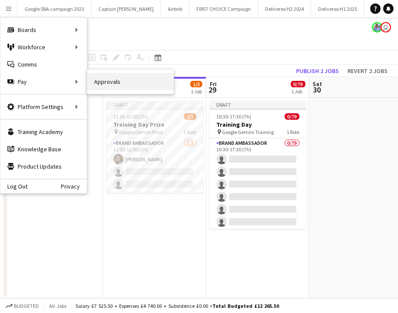
click at [102, 82] on link "Approvals" at bounding box center [130, 81] width 86 height 17
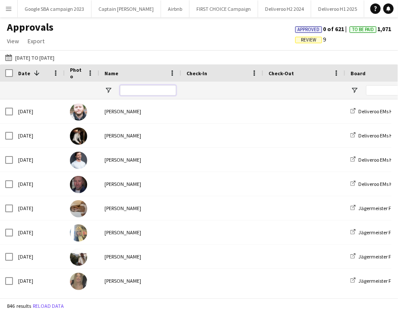
click at [131, 91] on input "Name Filter Input" at bounding box center [148, 90] width 56 height 10
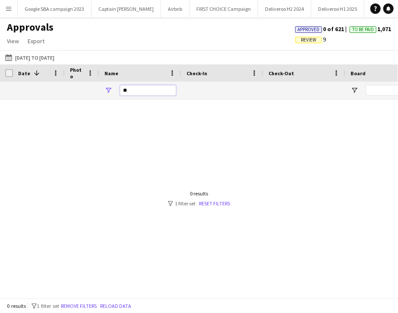
type input "*"
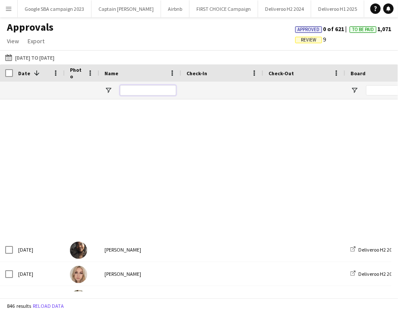
scroll to position [5840, 0]
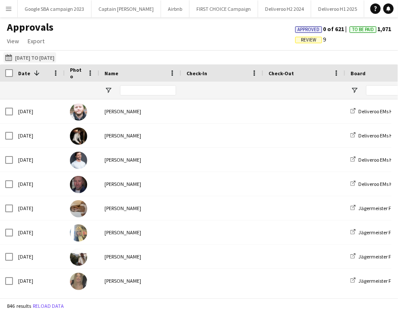
click at [34, 57] on button "[DATE] to [DATE] [DATE] to [DATE]" at bounding box center [29, 57] width 53 height 10
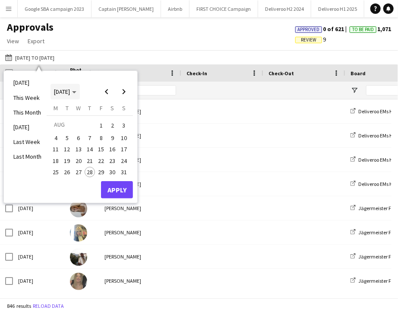
click at [76, 91] on span "[DATE]" at bounding box center [65, 92] width 22 height 8
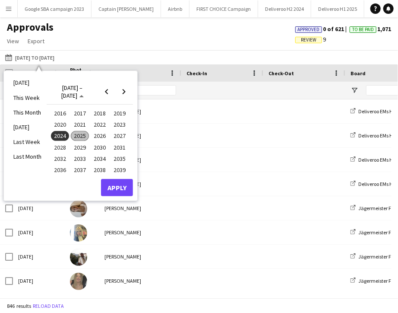
click at [76, 133] on span "2025" at bounding box center [80, 136] width 18 height 10
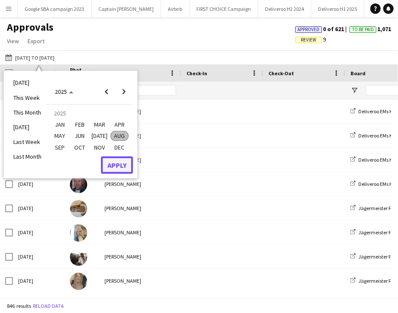
click at [119, 165] on button "Apply" at bounding box center [117, 164] width 32 height 17
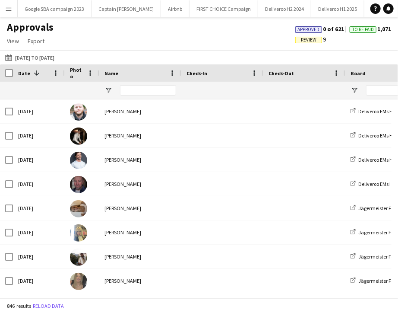
click at [290, 43] on span "Review 9" at bounding box center [310, 39] width 31 height 8
click at [290, 39] on span "Review" at bounding box center [309, 40] width 16 height 6
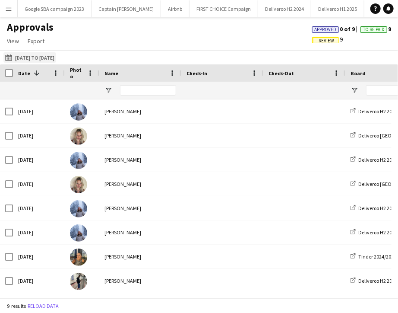
click at [56, 54] on button "[DATE] to [DATE] [DATE] to [DATE]" at bounding box center [29, 57] width 53 height 10
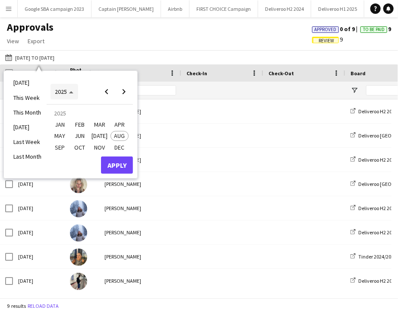
click at [71, 92] on polygon "Choose date" at bounding box center [71, 92] width 4 height 2
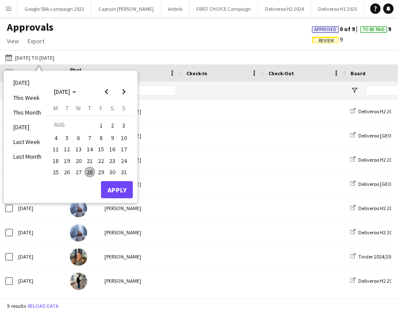
click at [98, 124] on span "1" at bounding box center [101, 125] width 10 height 12
click at [90, 172] on span "28" at bounding box center [90, 172] width 10 height 10
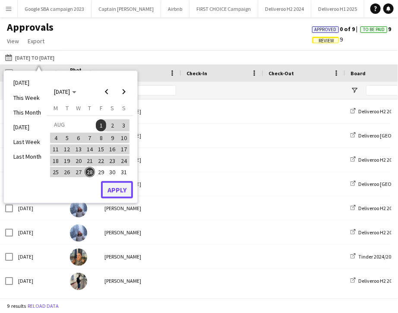
click at [111, 187] on button "Apply" at bounding box center [117, 189] width 32 height 17
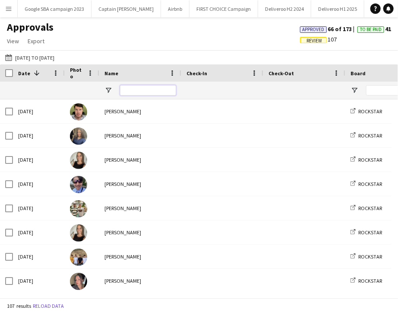
click at [149, 92] on input "Name Filter Input" at bounding box center [148, 90] width 56 height 10
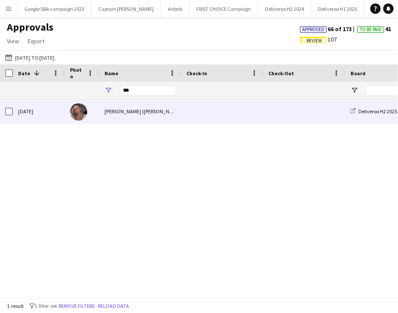
click at [151, 117] on div "[PERSON_NAME] ([PERSON_NAME]" at bounding box center [140, 111] width 82 height 24
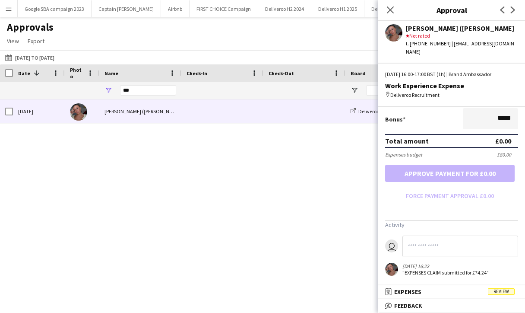
scroll to position [0, 0]
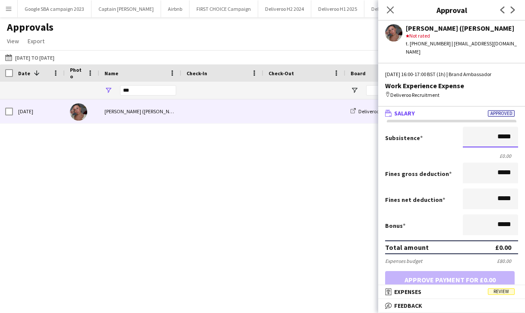
click at [290, 132] on input "*****" at bounding box center [490, 137] width 55 height 21
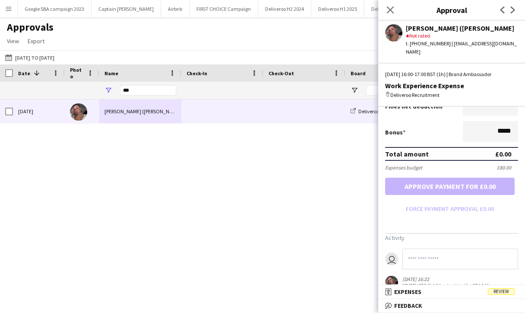
scroll to position [106, 0]
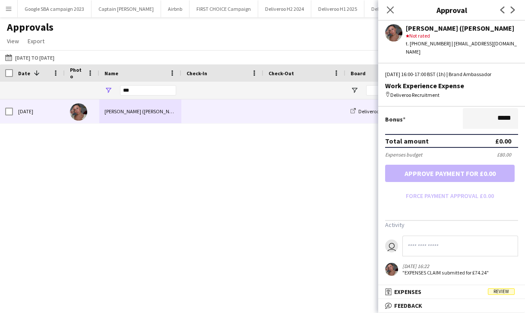
click at [290, 269] on div ""EXPENSES CLAIM submitted for £74.24"" at bounding box center [446, 272] width 86 height 6
click at [290, 295] on mat-panel-title "receipt Expenses Review" at bounding box center [449, 292] width 143 height 8
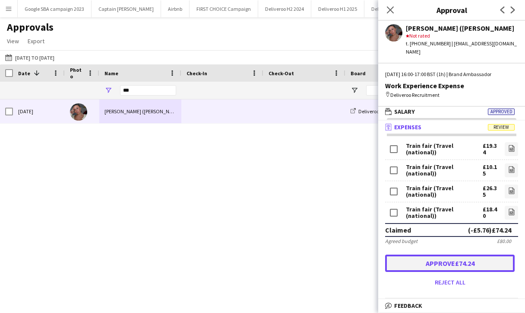
click at [290, 257] on button "Approve £74.24" at bounding box center [450, 262] width 130 height 17
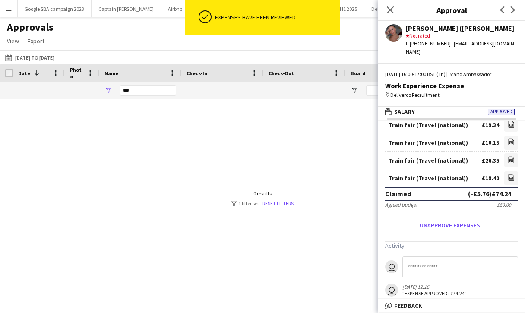
scroll to position [24, 0]
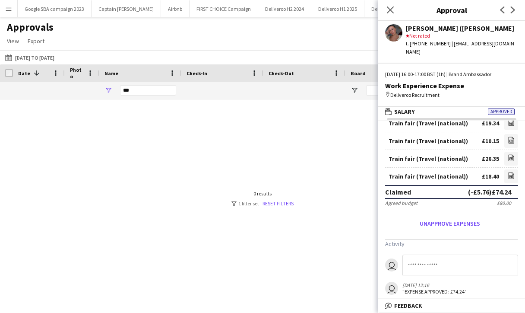
click at [272, 168] on div at bounding box center [262, 195] width 525 height 192
click at [136, 86] on input "***" at bounding box center [148, 90] width 56 height 10
type input "*"
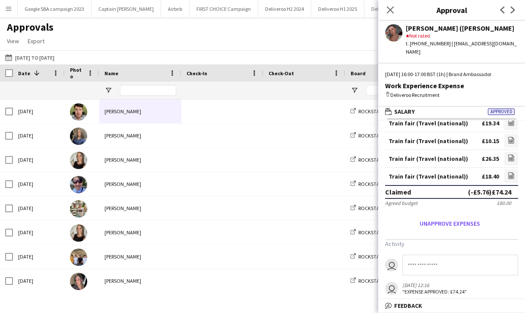
click at [205, 93] on div at bounding box center [223, 90] width 72 height 17
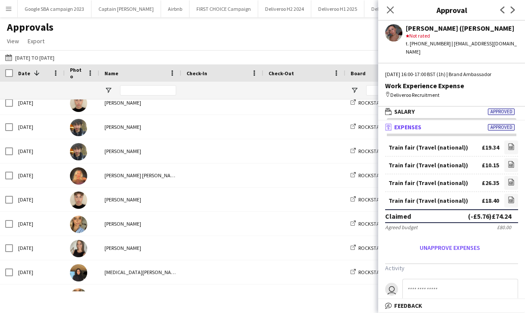
scroll to position [47, 0]
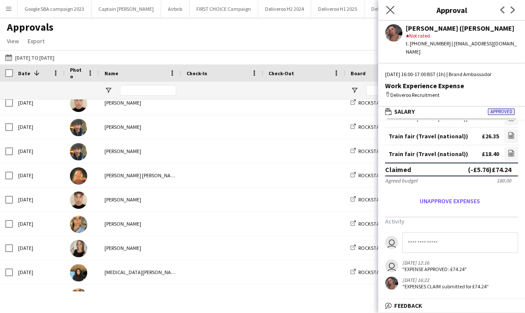
click at [290, 15] on app-icon "Close pop-in" at bounding box center [390, 10] width 13 height 13
